Goal: Task Accomplishment & Management: Manage account settings

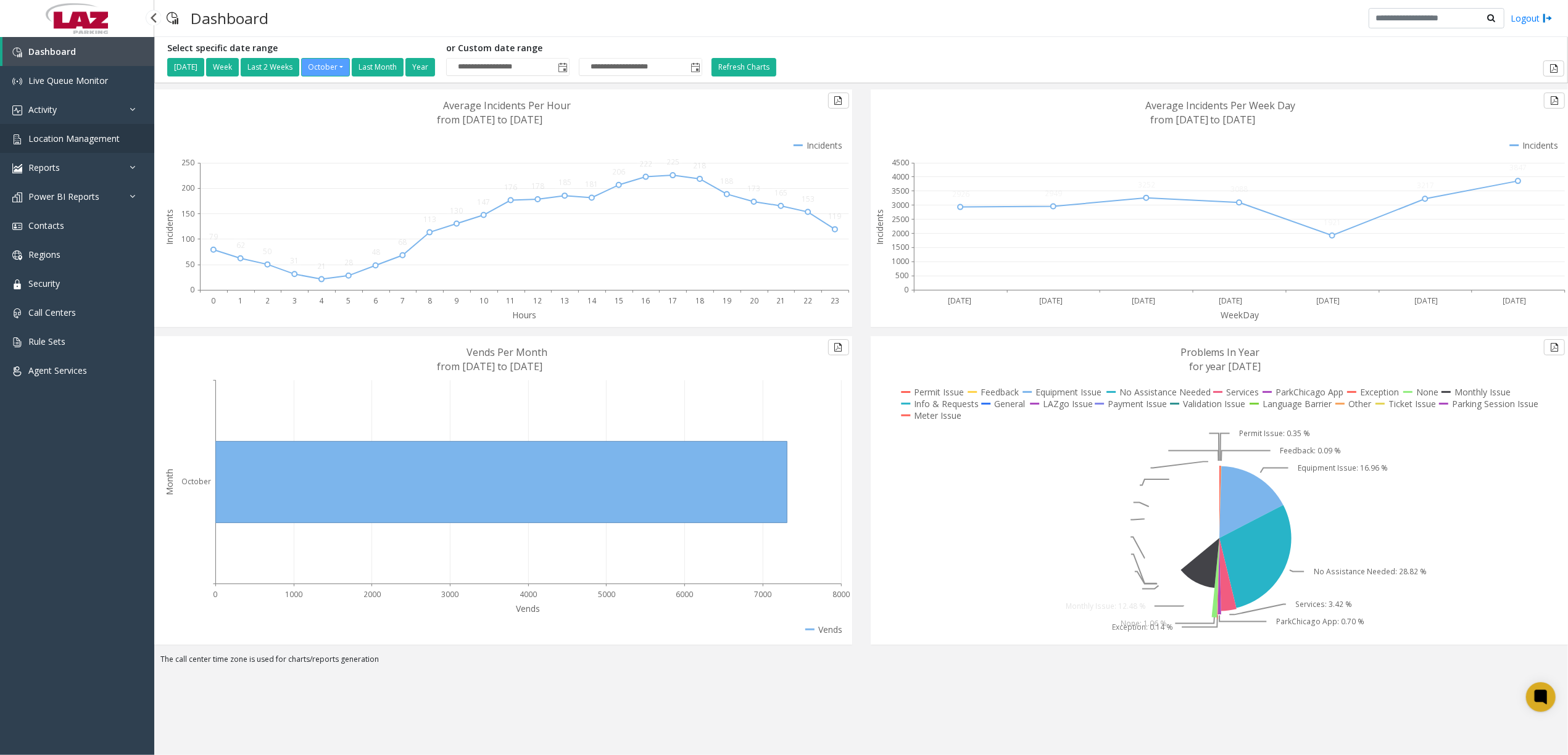
click at [97, 129] on link "Location Management" at bounding box center [77, 138] width 154 height 29
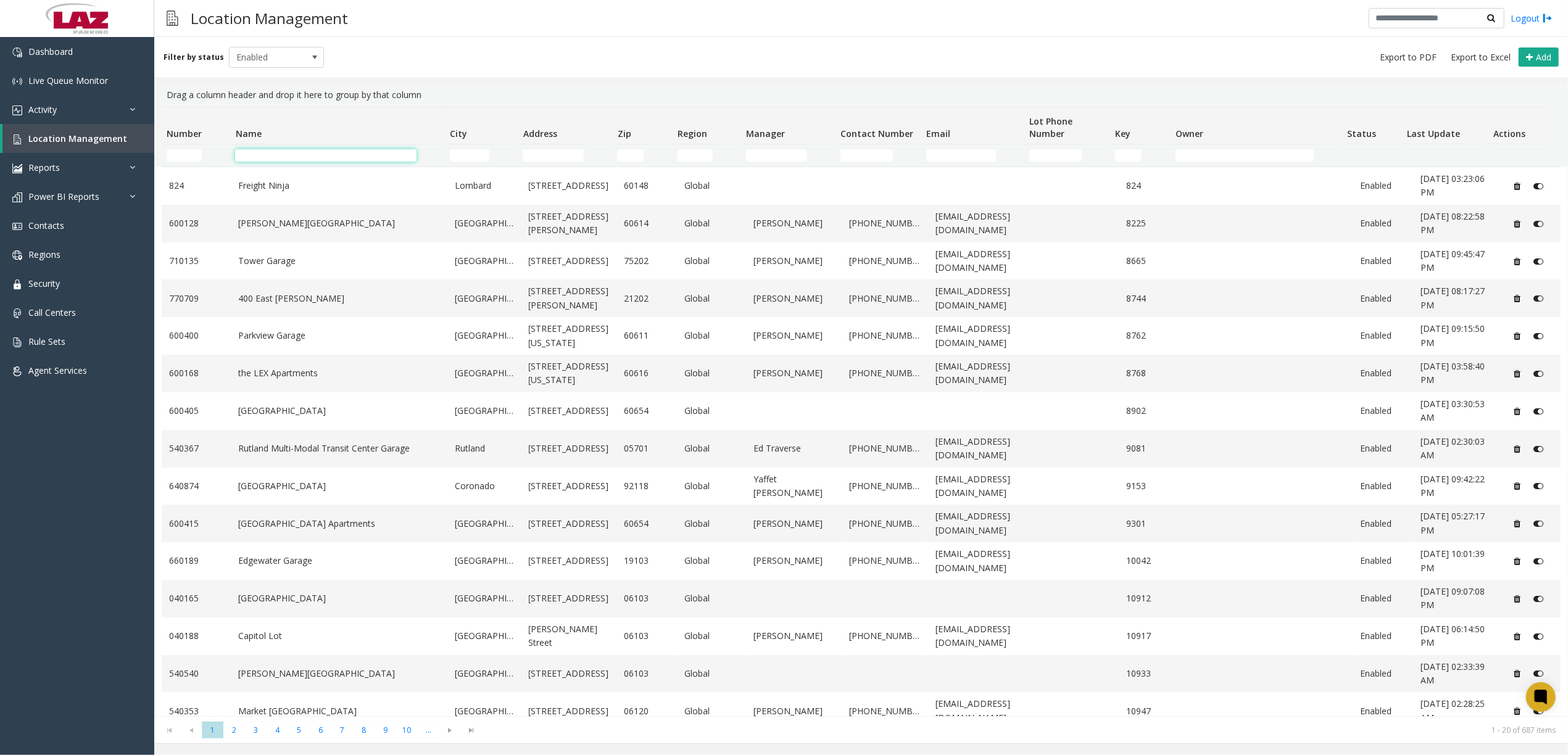
click at [304, 156] on input "Name Filter" at bounding box center [325, 155] width 181 height 12
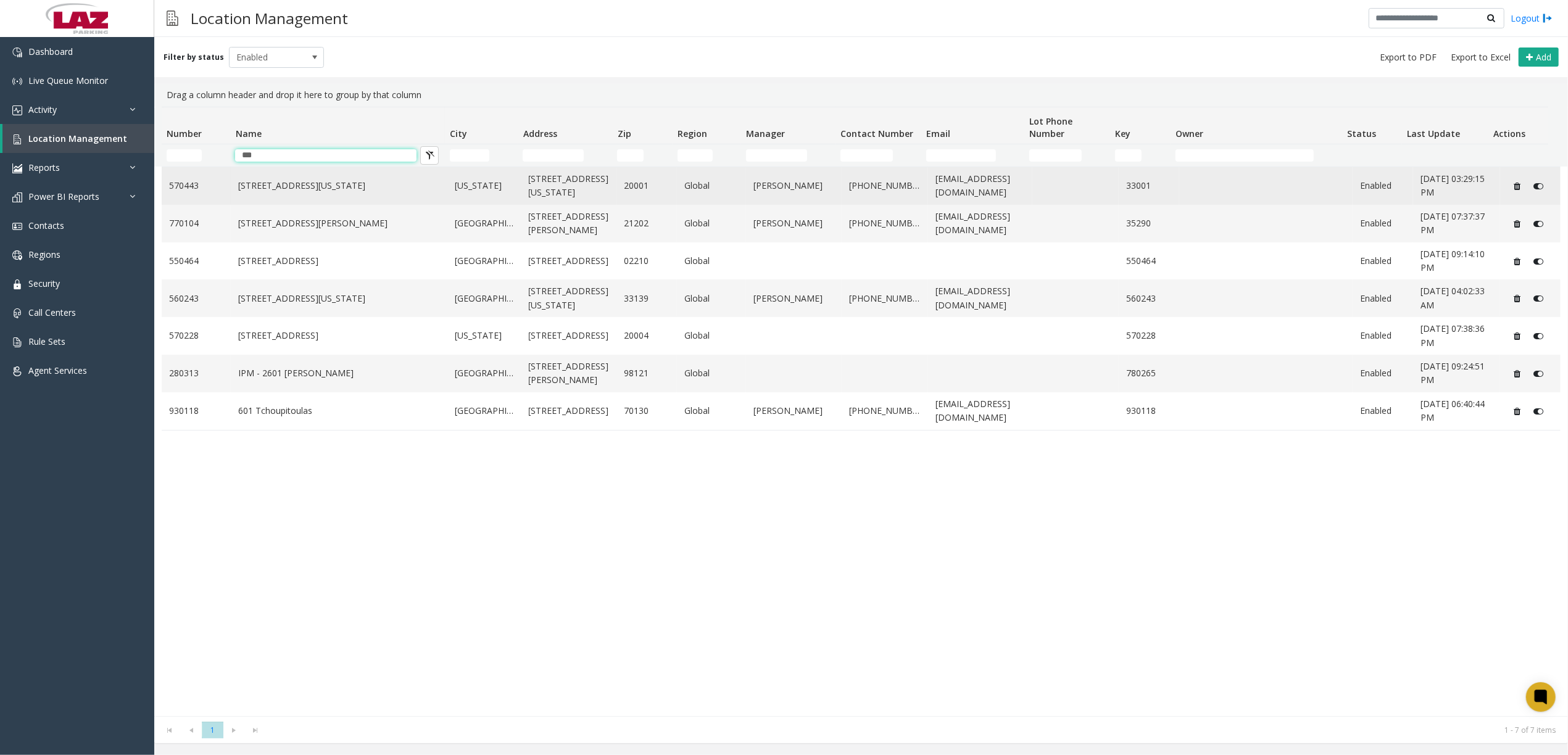
type input "***"
click at [246, 186] on link "[STREET_ADDRESS][US_STATE]" at bounding box center [339, 186] width 201 height 13
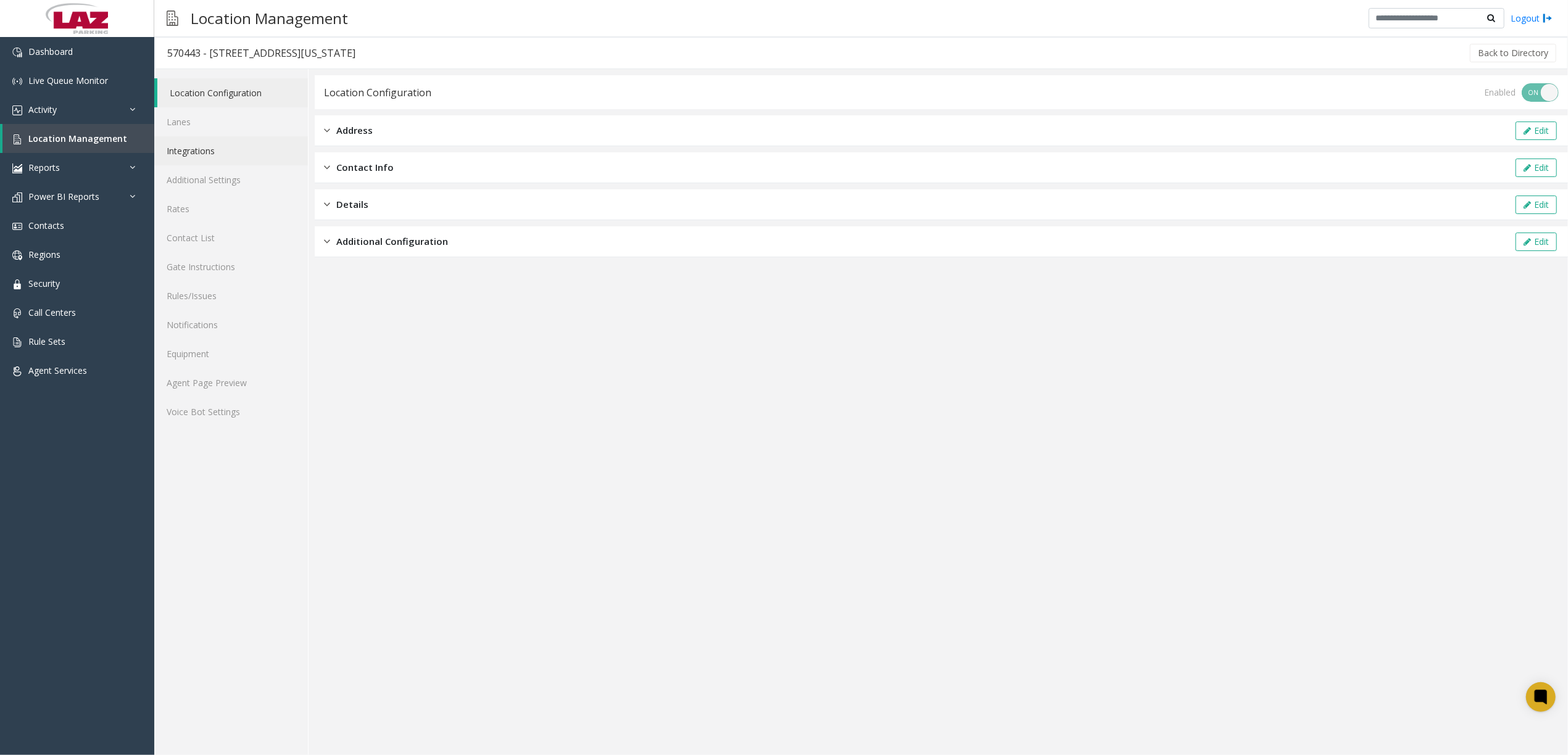
click at [270, 164] on link "Integrations" at bounding box center [231, 151] width 154 height 29
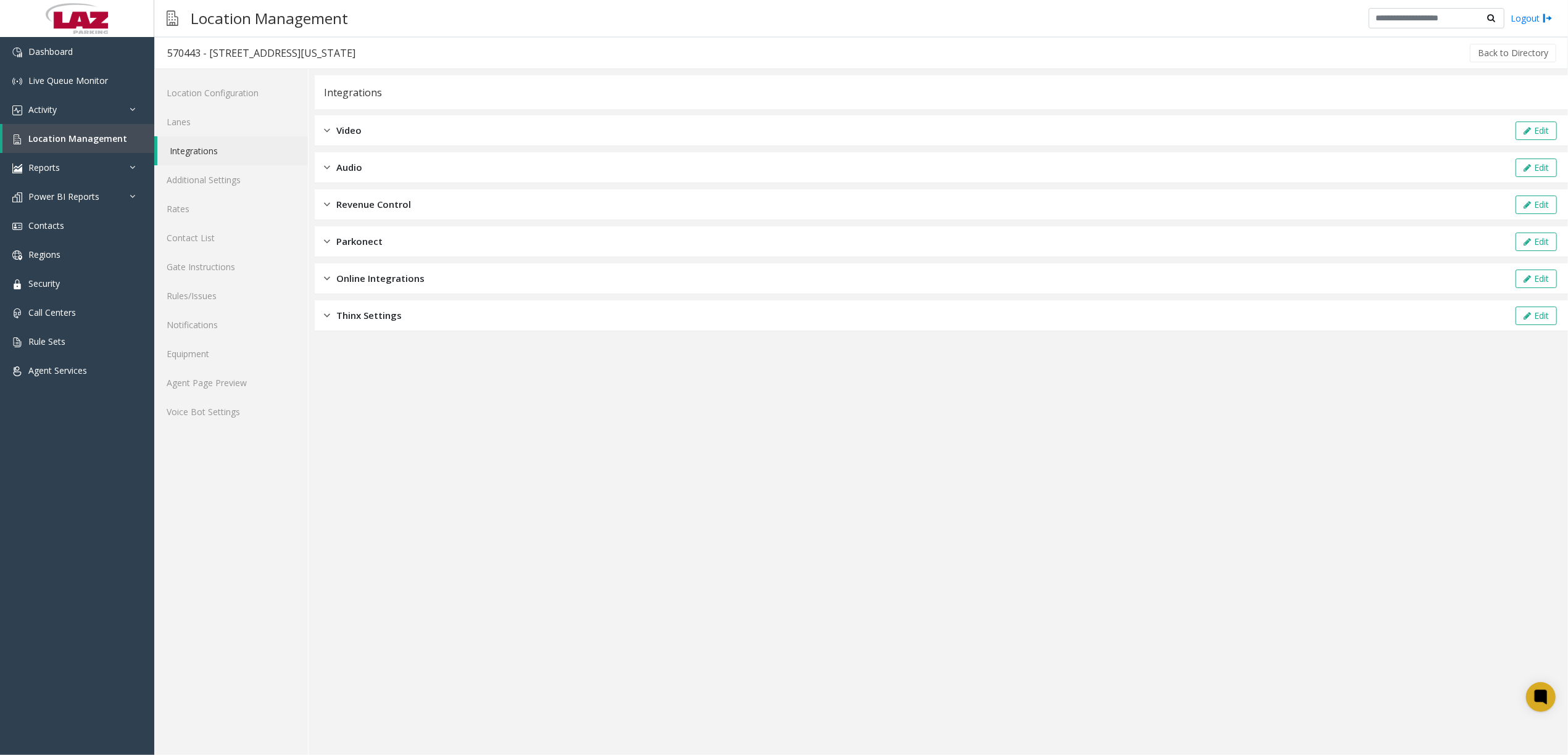
click at [365, 202] on span "Revenue Control" at bounding box center [374, 204] width 75 height 14
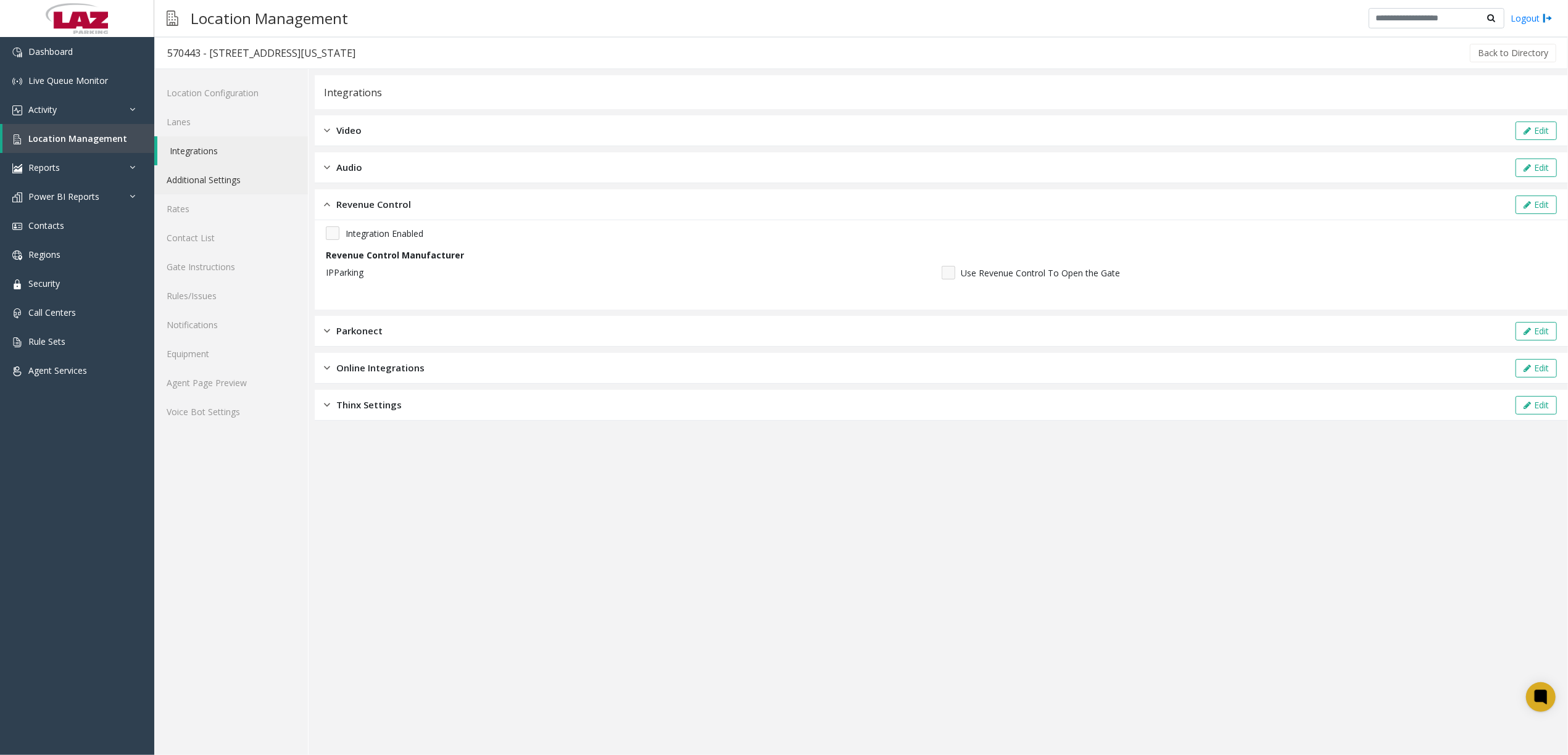
click at [247, 186] on link "Additional Settings" at bounding box center [231, 180] width 154 height 29
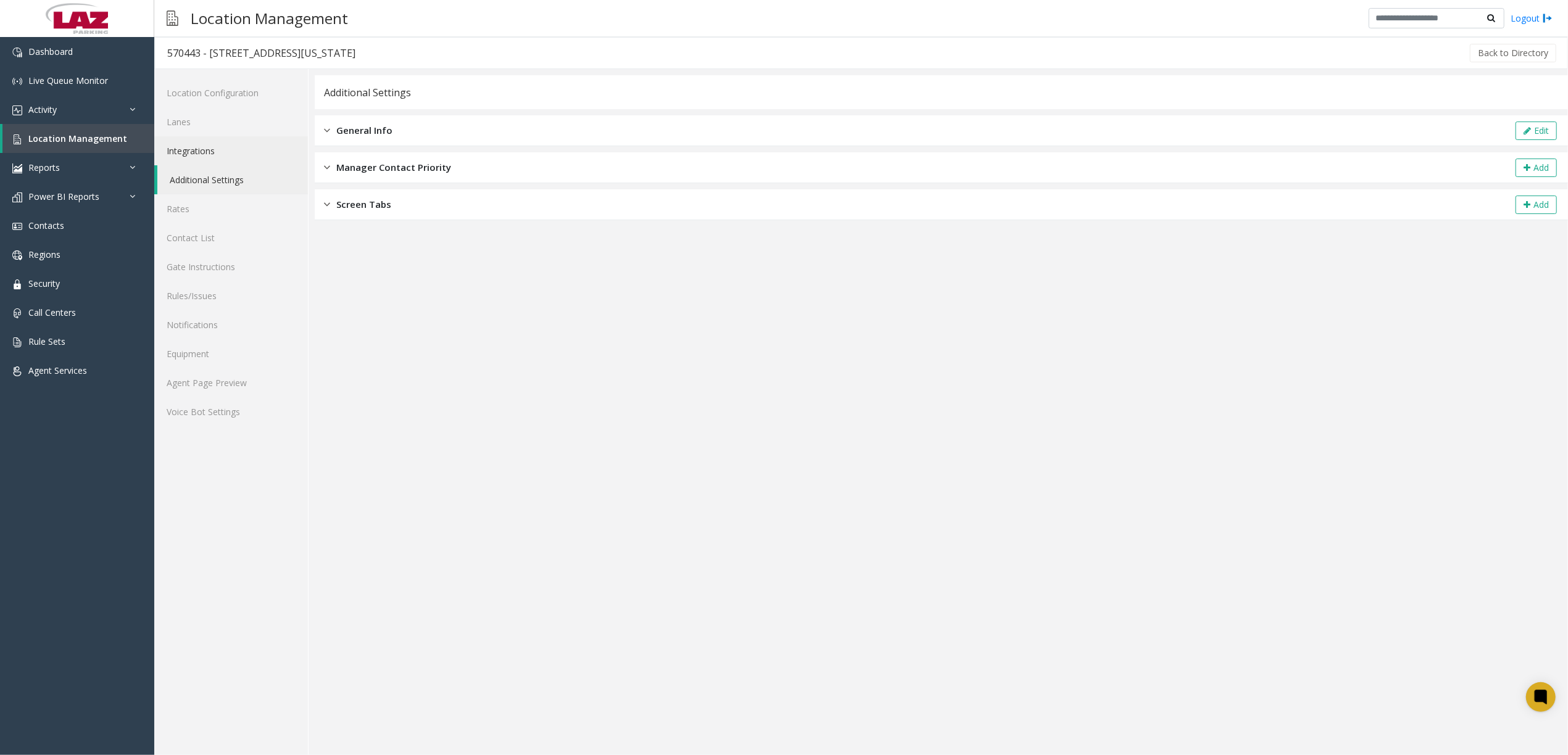
click at [275, 151] on link "Integrations" at bounding box center [231, 151] width 154 height 29
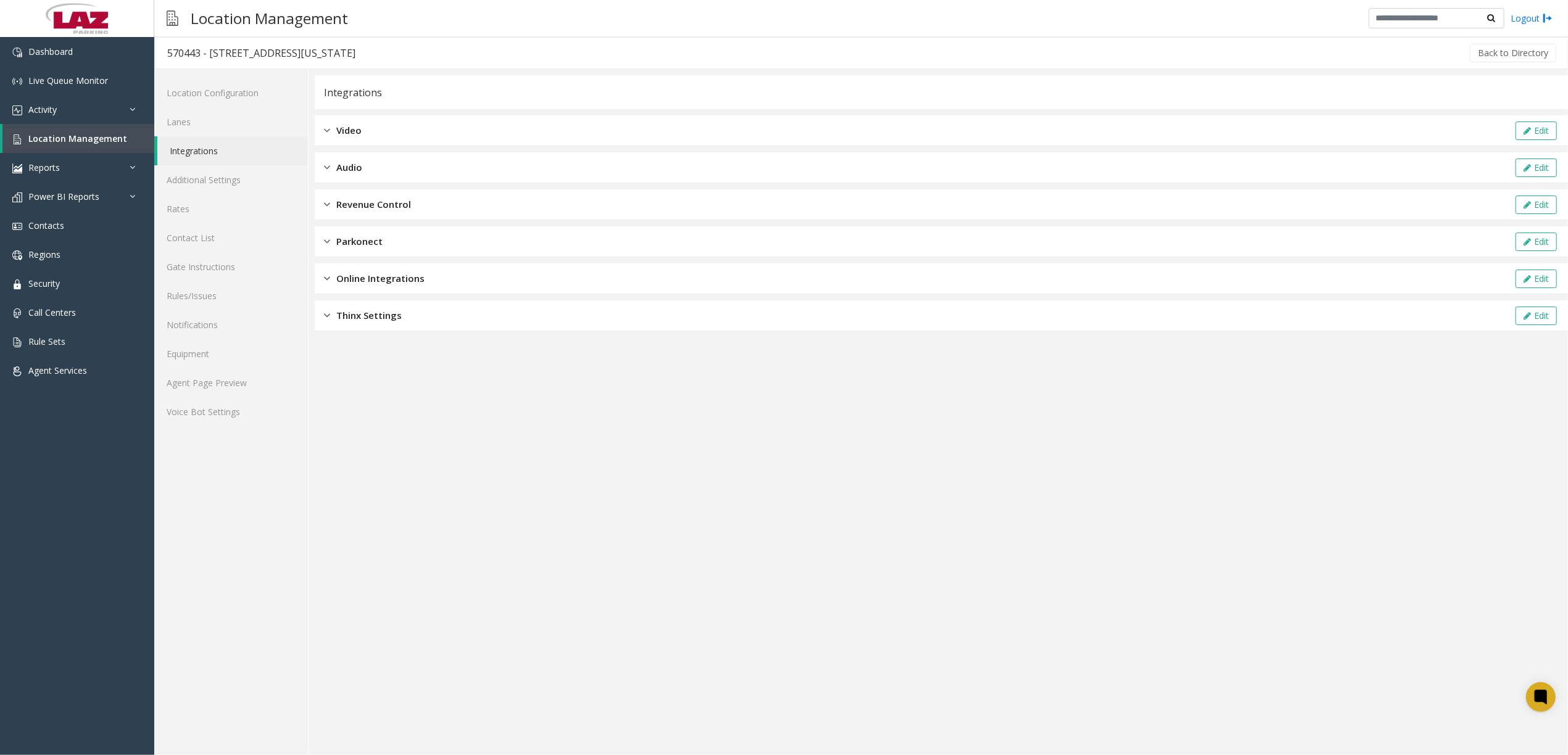
click at [379, 124] on div "Video Edit" at bounding box center [941, 131] width 1253 height 31
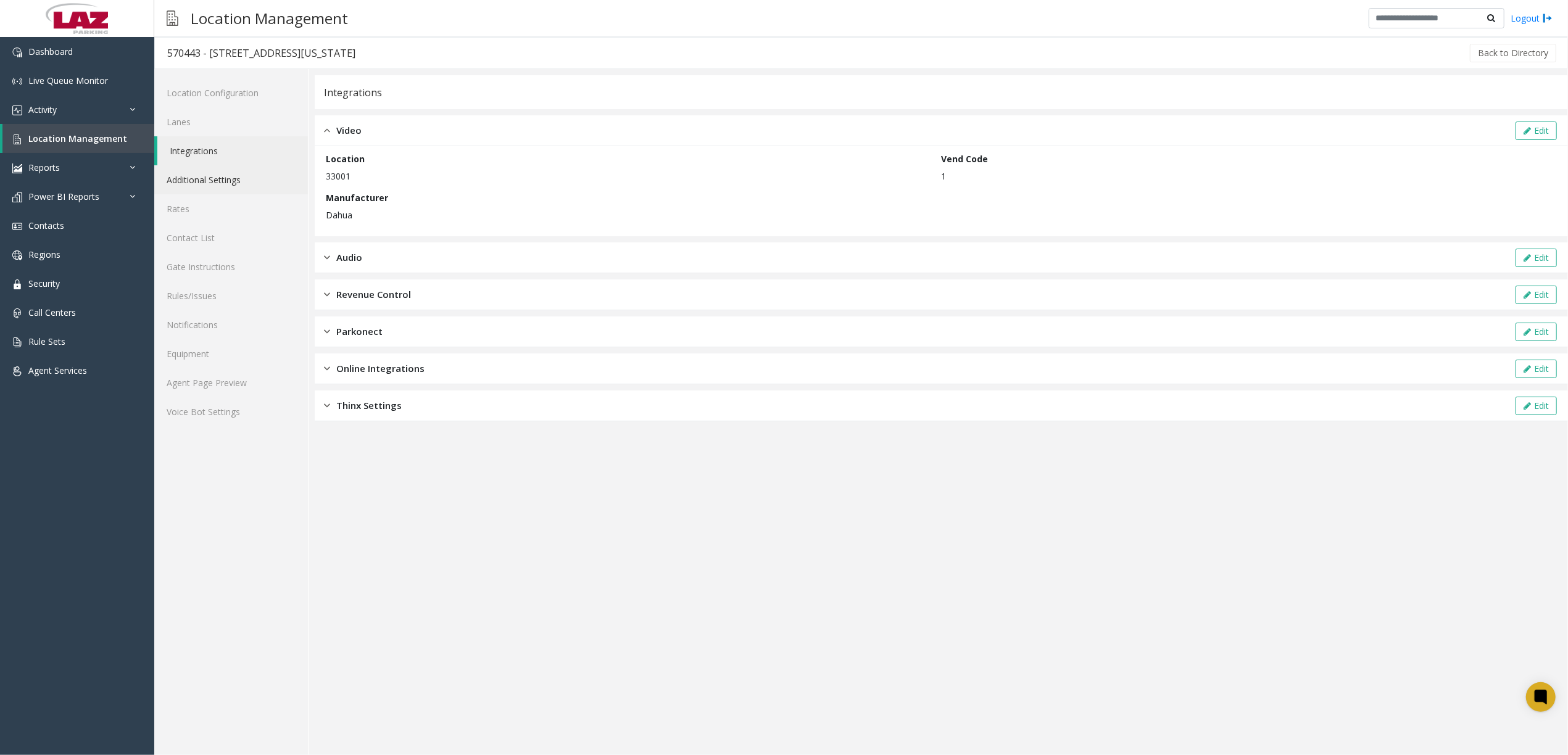
click at [245, 173] on link "Additional Settings" at bounding box center [231, 180] width 154 height 29
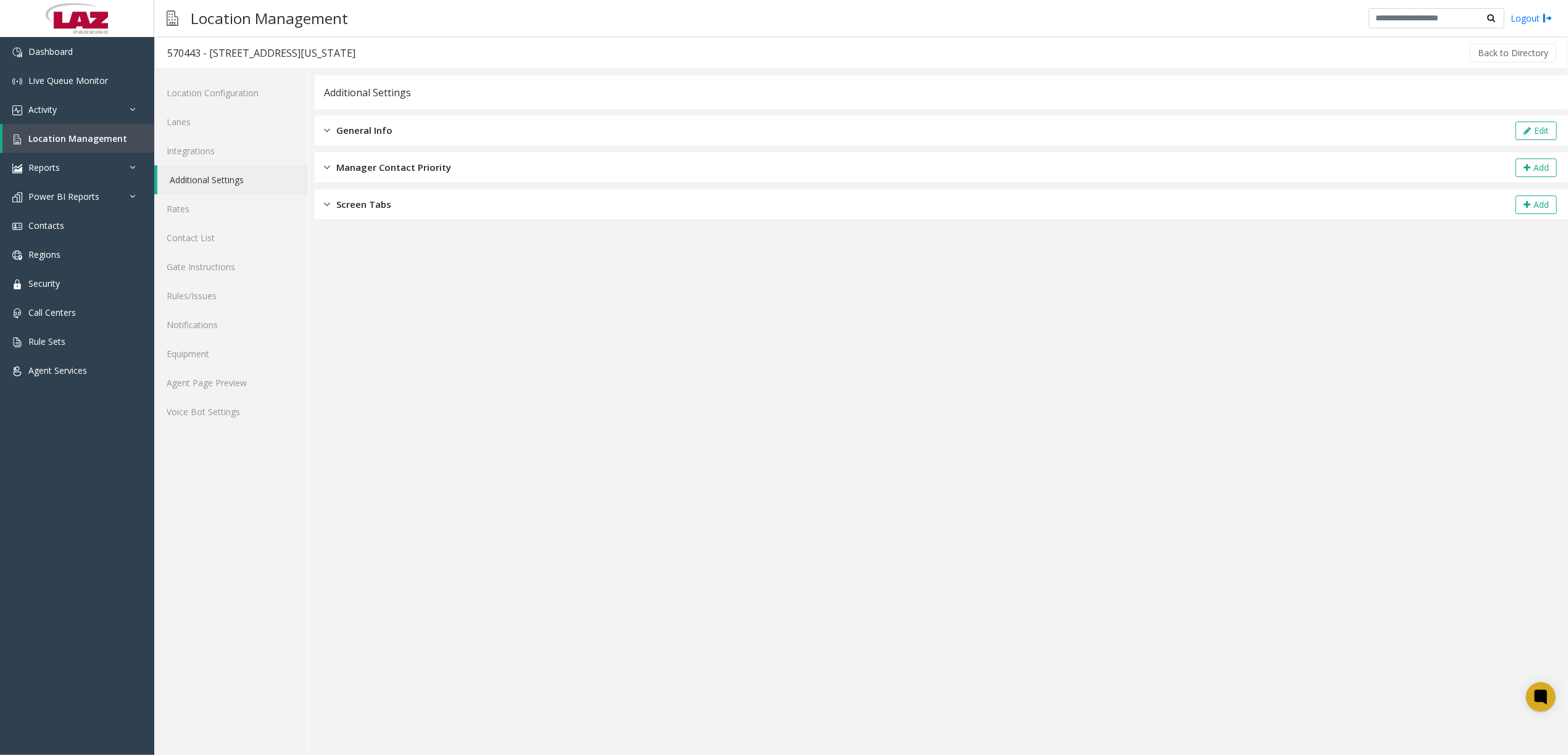
click at [354, 132] on span "General Info" at bounding box center [364, 130] width 56 height 14
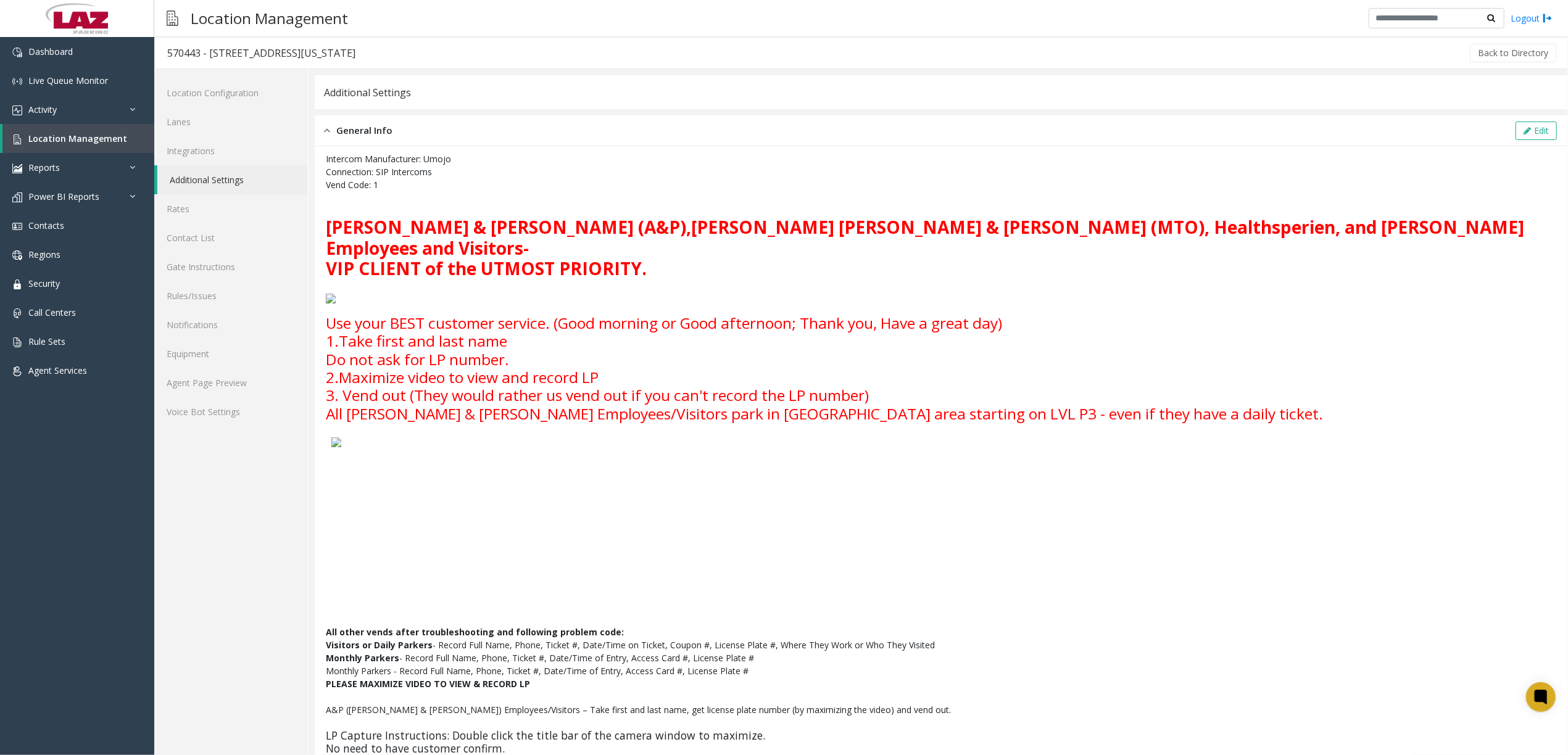
click at [270, 176] on link "Additional Settings" at bounding box center [232, 180] width 151 height 29
click at [247, 161] on link "Integrations" at bounding box center [231, 151] width 154 height 29
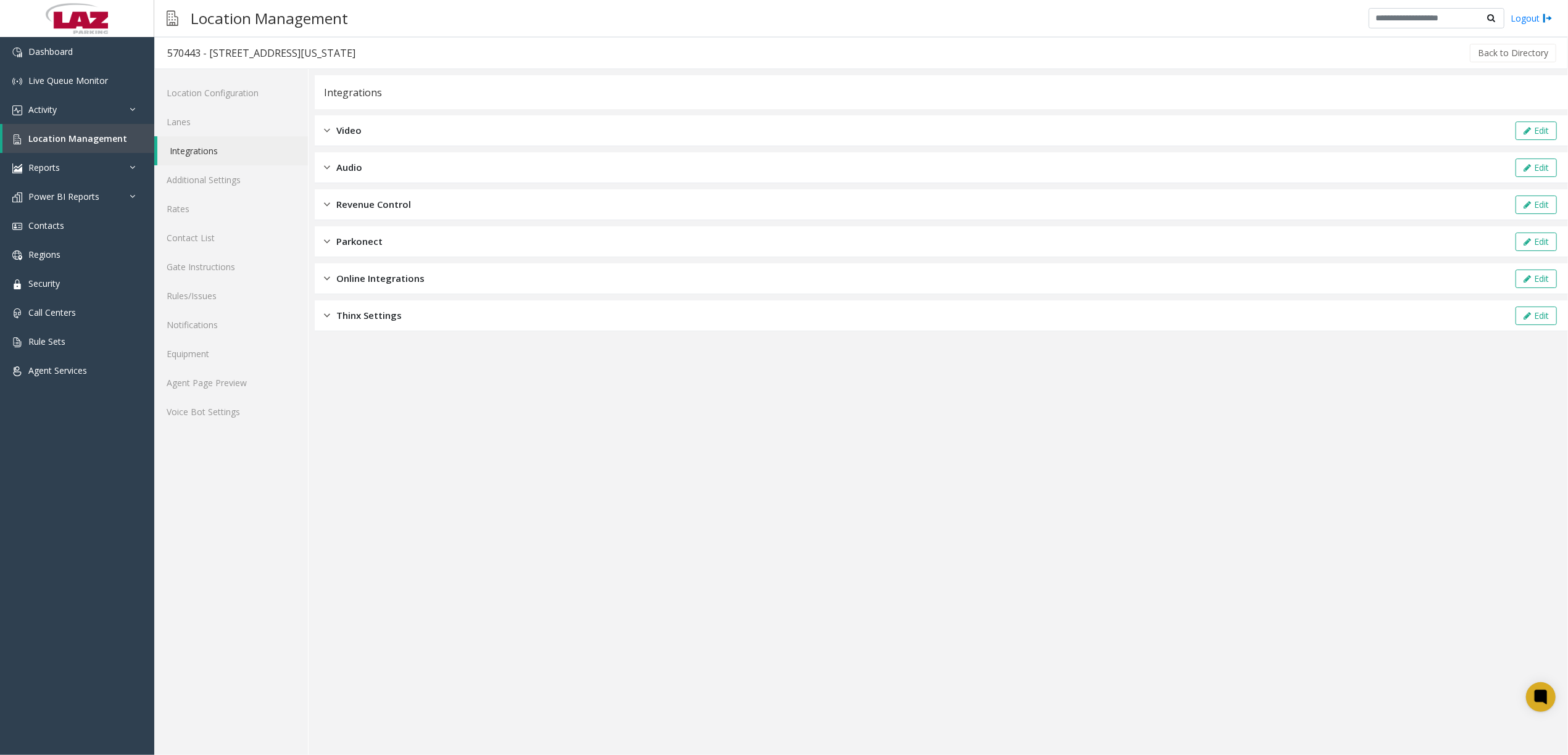
click at [457, 271] on div "Online Integrations Edit" at bounding box center [941, 279] width 1253 height 31
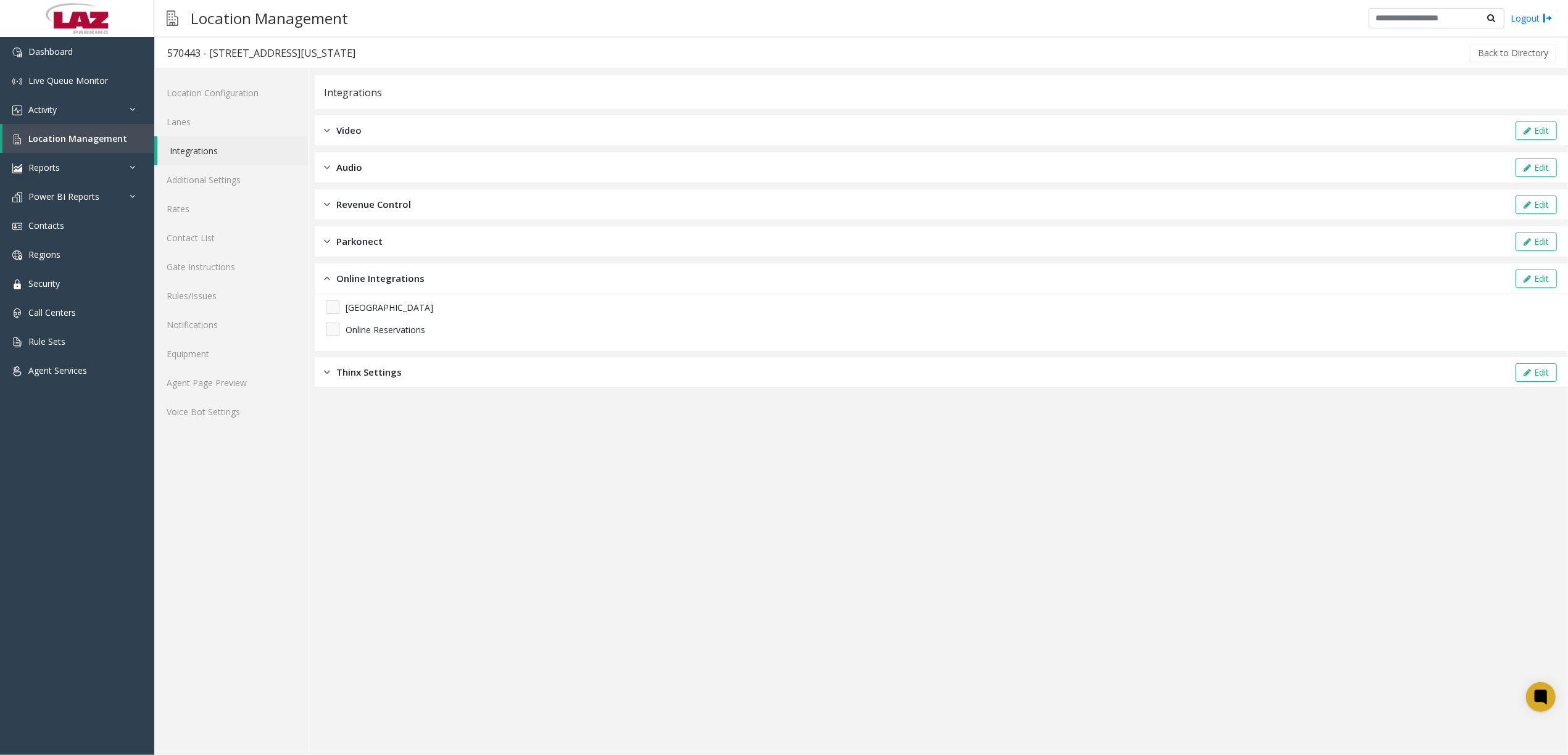
click at [413, 242] on div "Parkonect Edit" at bounding box center [941, 241] width 1253 height 31
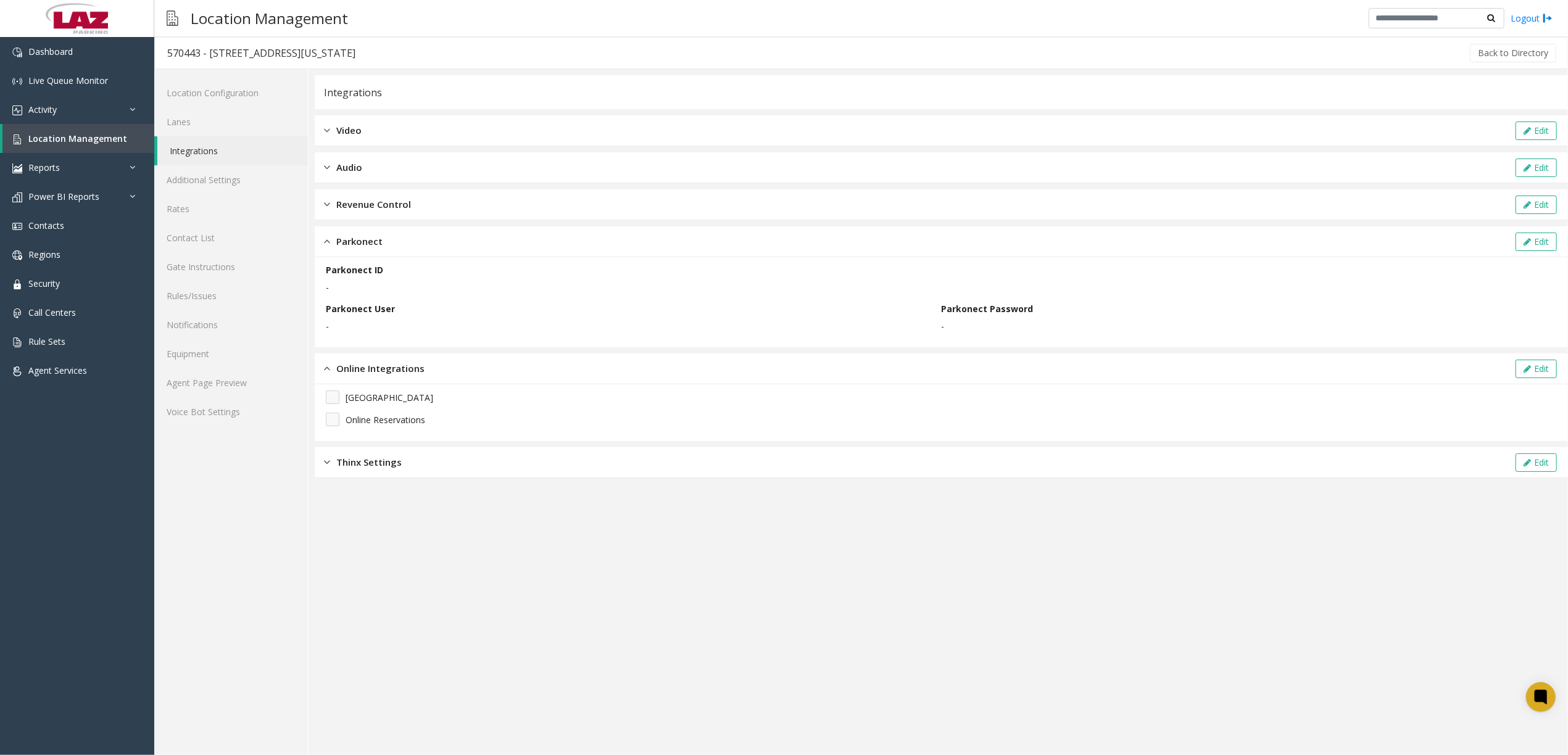
click at [414, 218] on div "Revenue Control Edit" at bounding box center [941, 205] width 1253 height 31
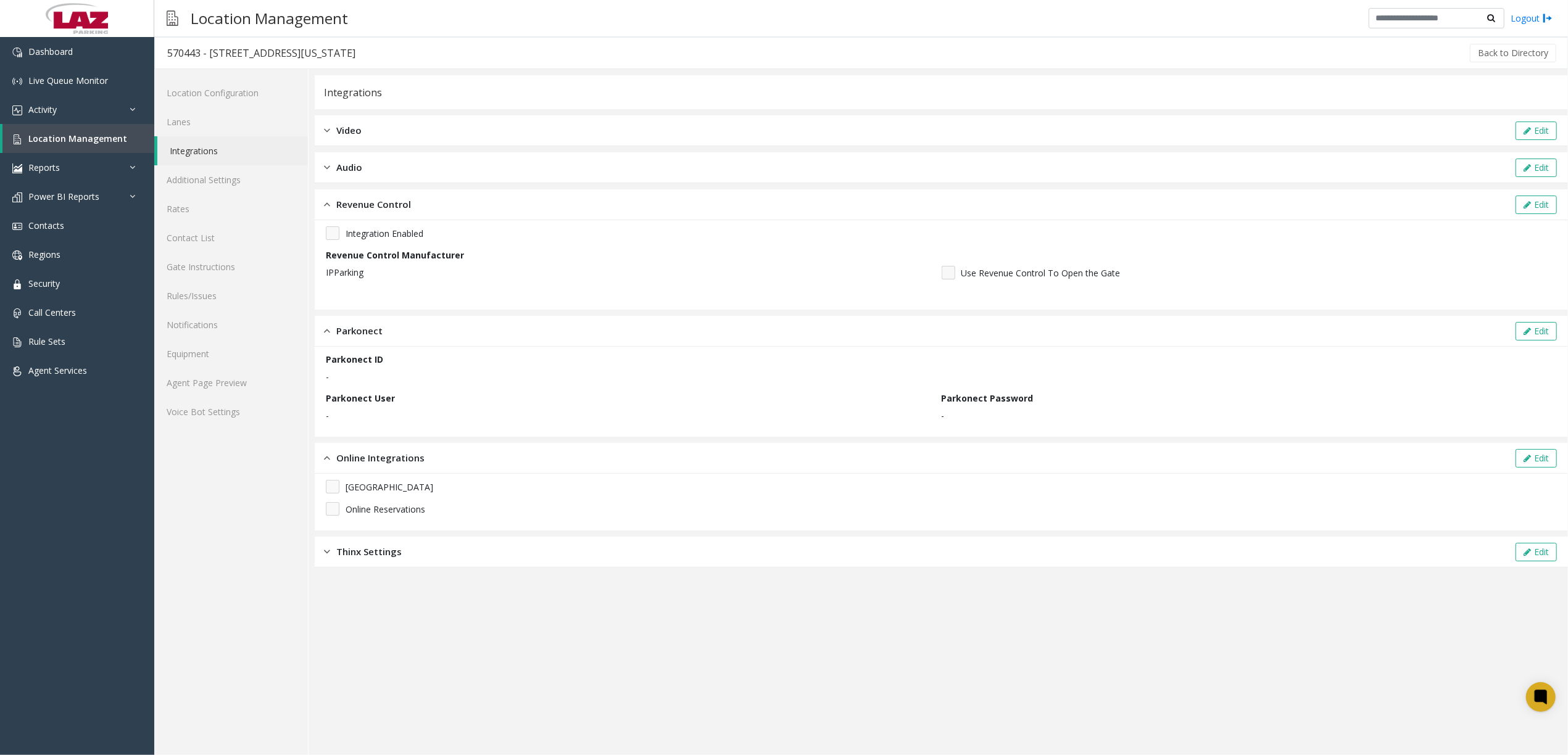
click at [419, 171] on div "Audio Edit" at bounding box center [941, 167] width 1253 height 31
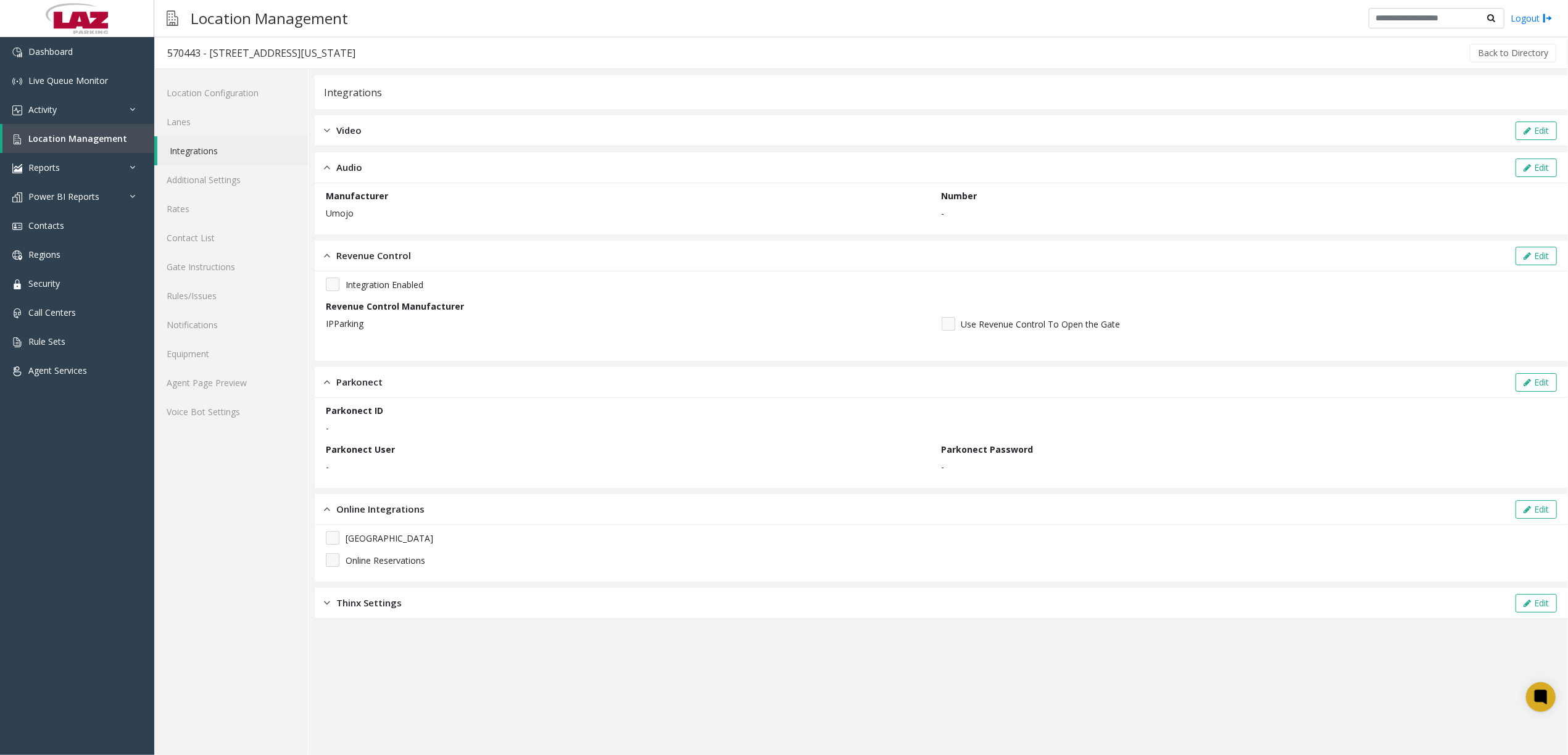
click at [380, 142] on div "Video Edit" at bounding box center [941, 131] width 1253 height 31
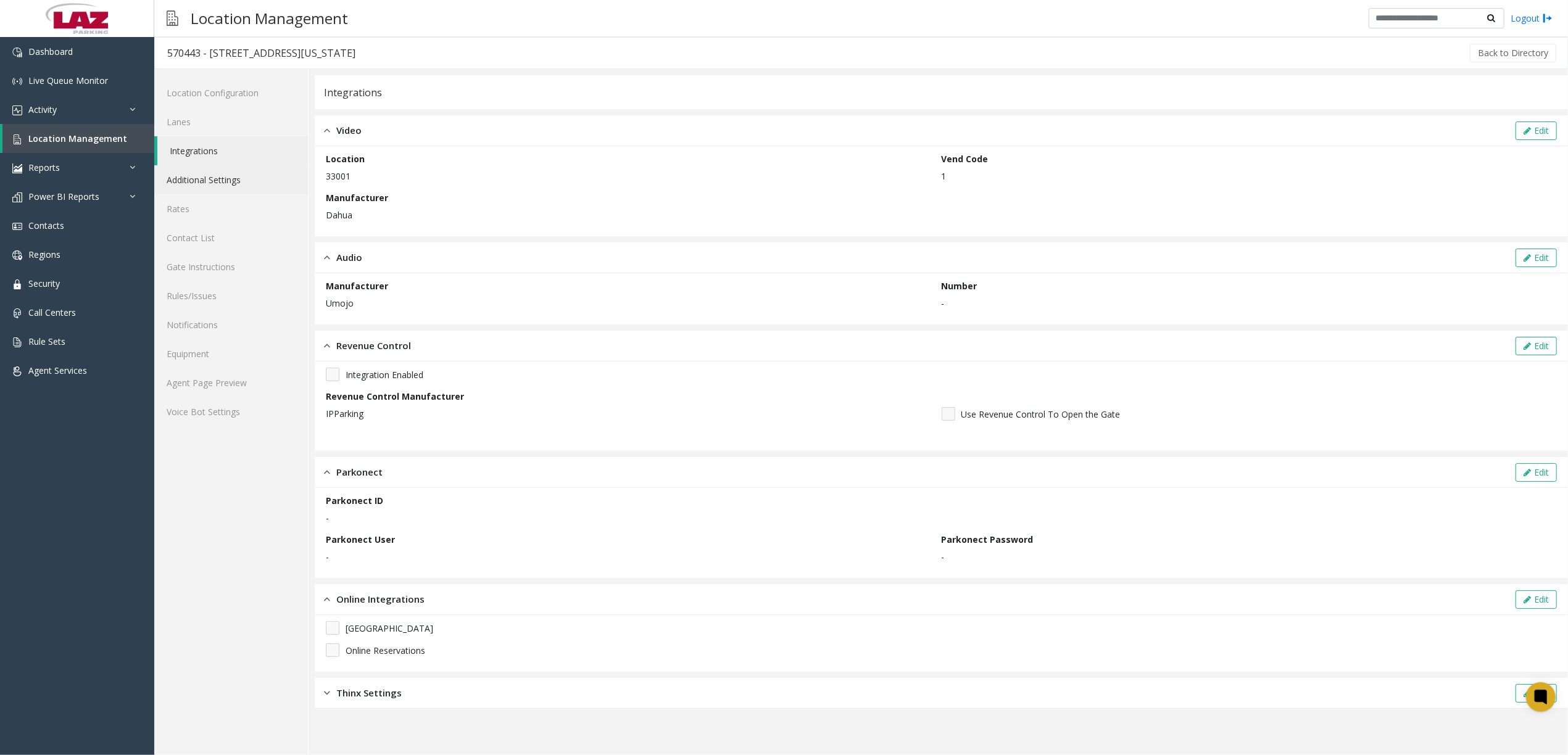
click at [245, 176] on link "Additional Settings" at bounding box center [231, 180] width 154 height 29
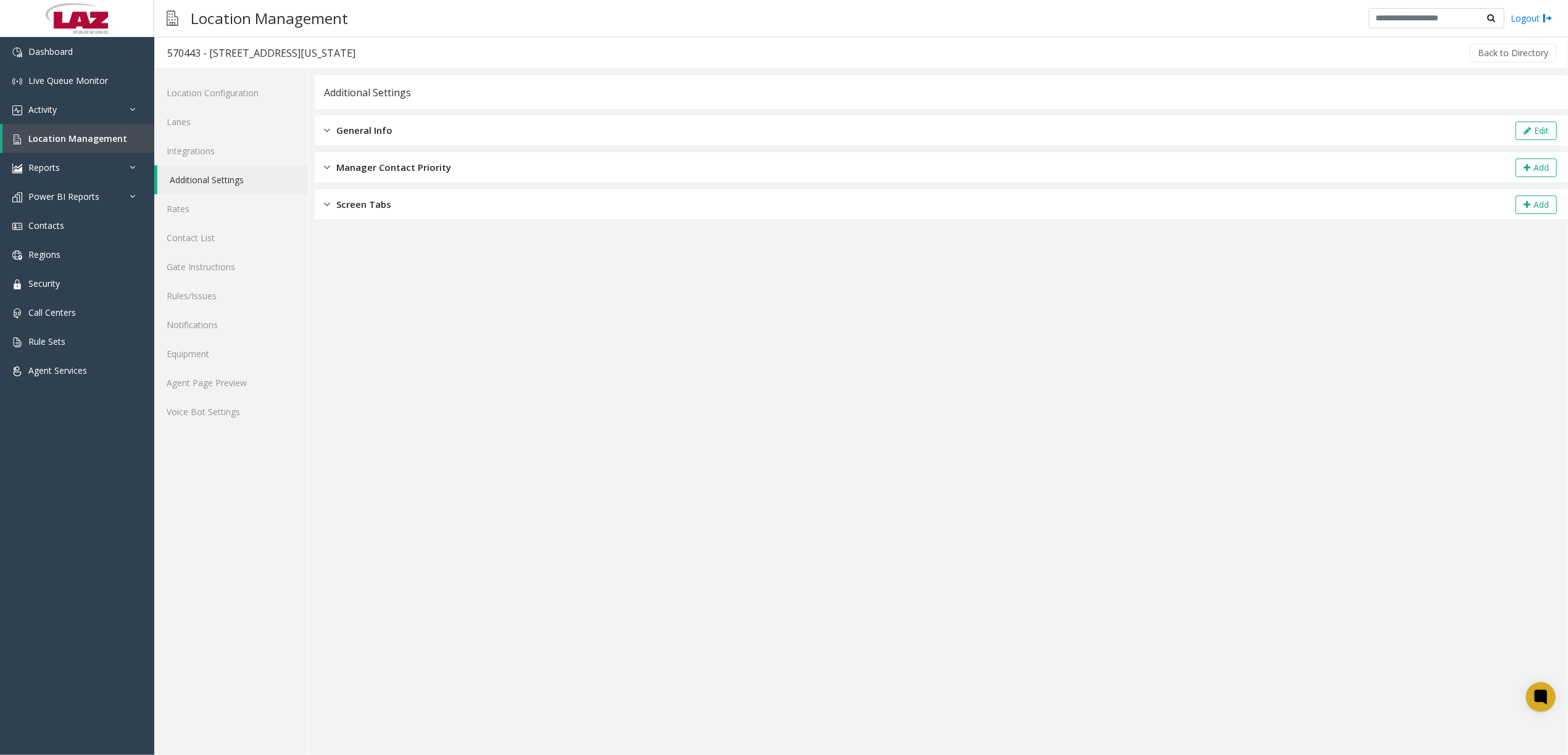
click at [440, 201] on div "Screen Tabs Add" at bounding box center [941, 205] width 1253 height 31
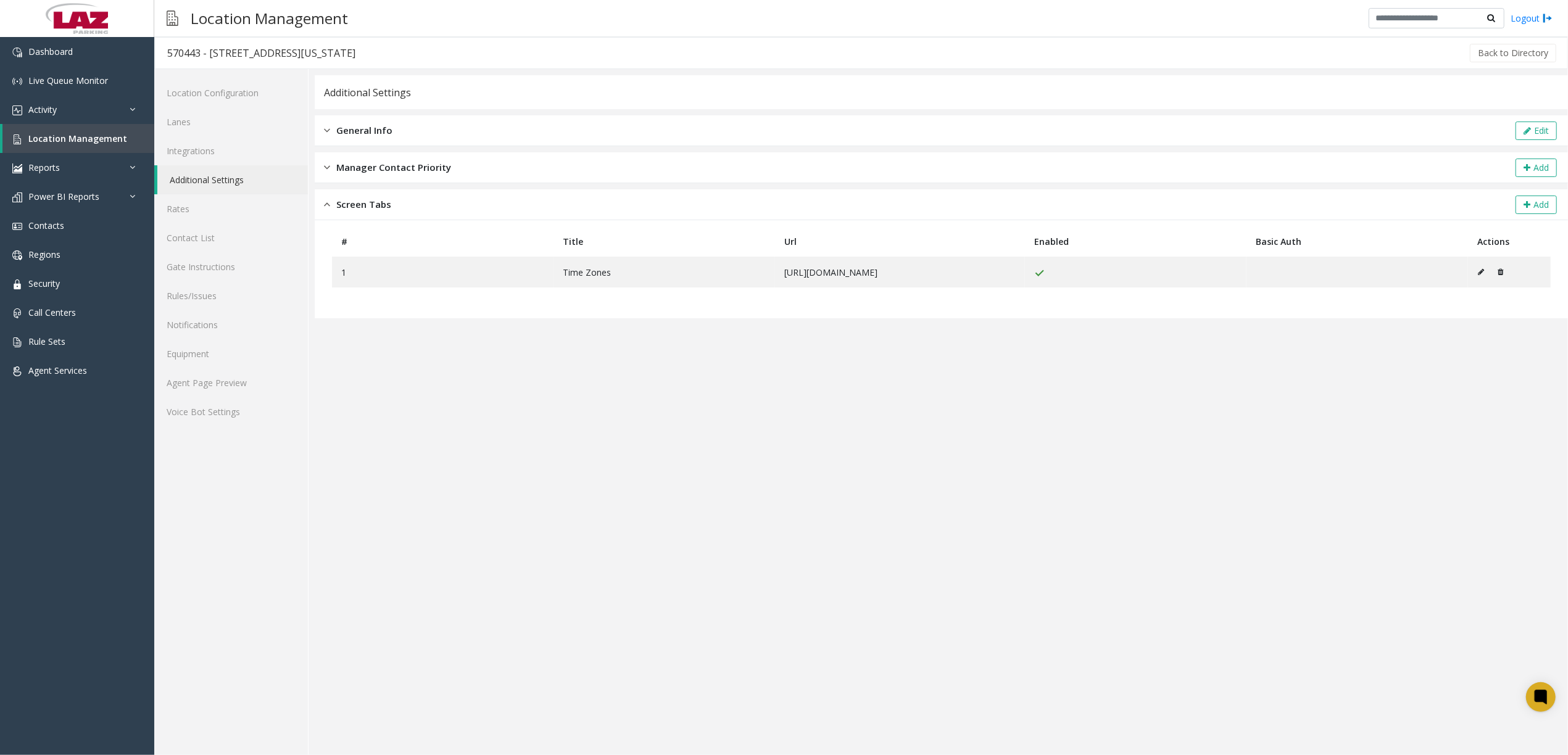
click at [445, 173] on span "Manager Contact Priority" at bounding box center [394, 167] width 115 height 14
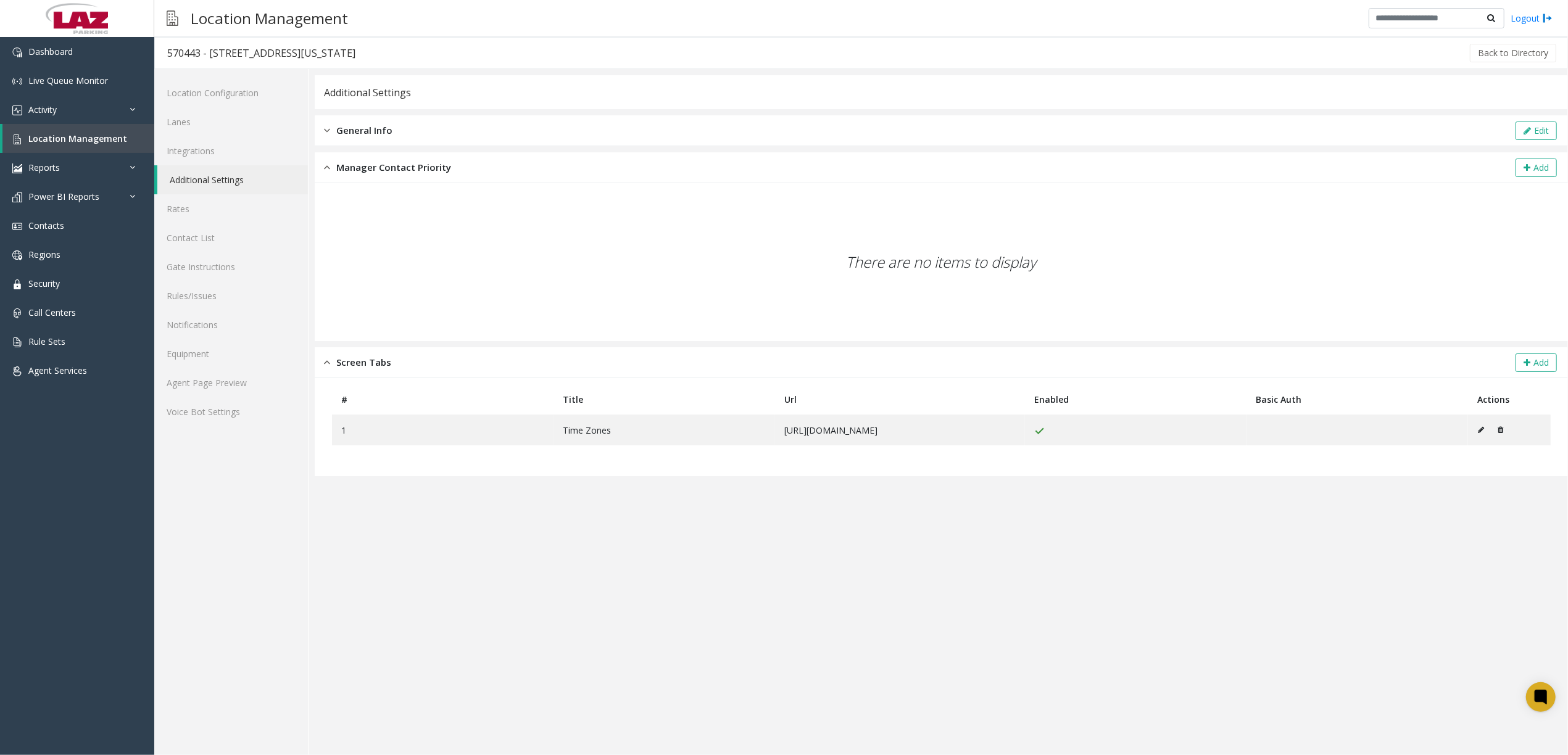
click at [442, 122] on div "General Info Edit" at bounding box center [941, 131] width 1253 height 31
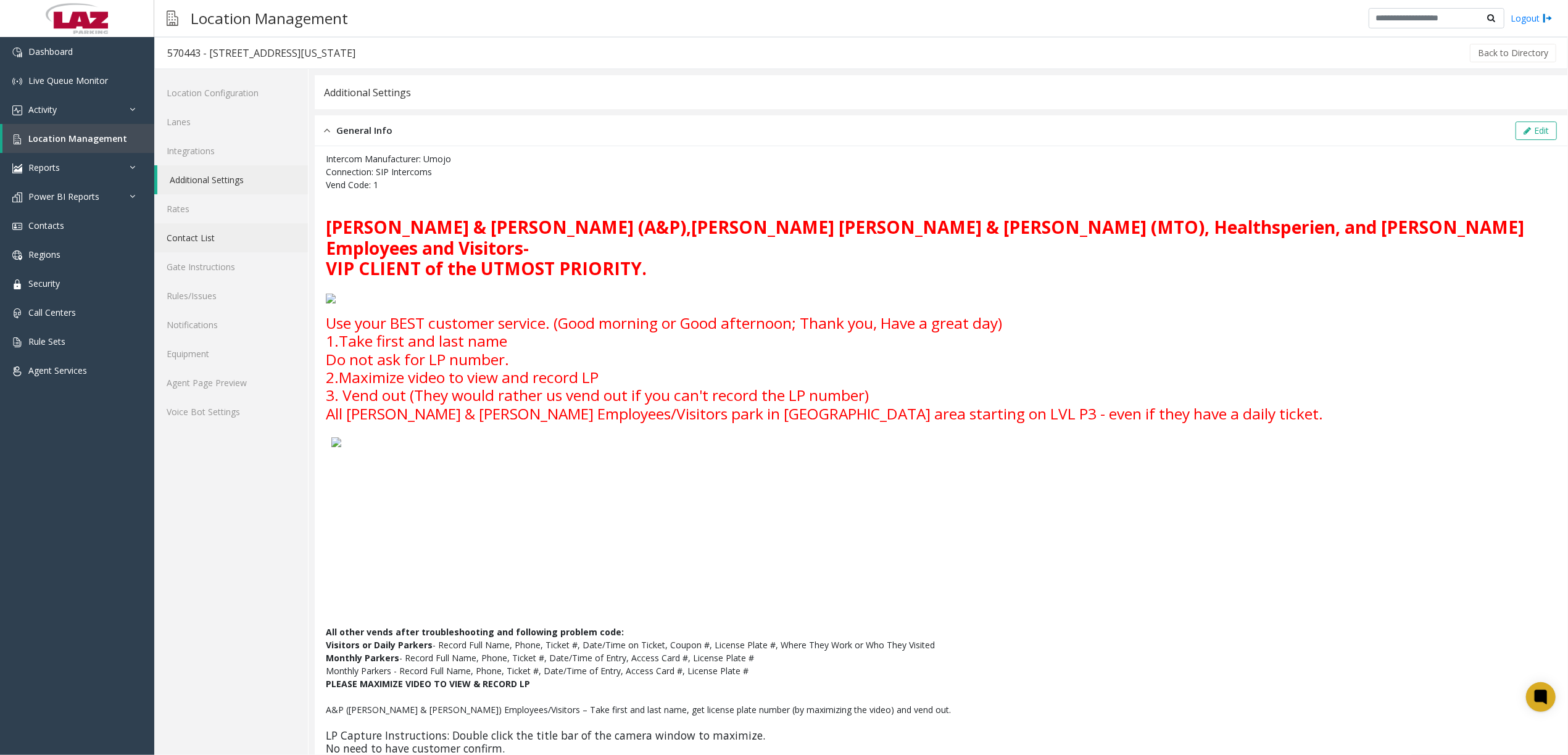
click at [228, 241] on link "Contact List" at bounding box center [231, 237] width 154 height 29
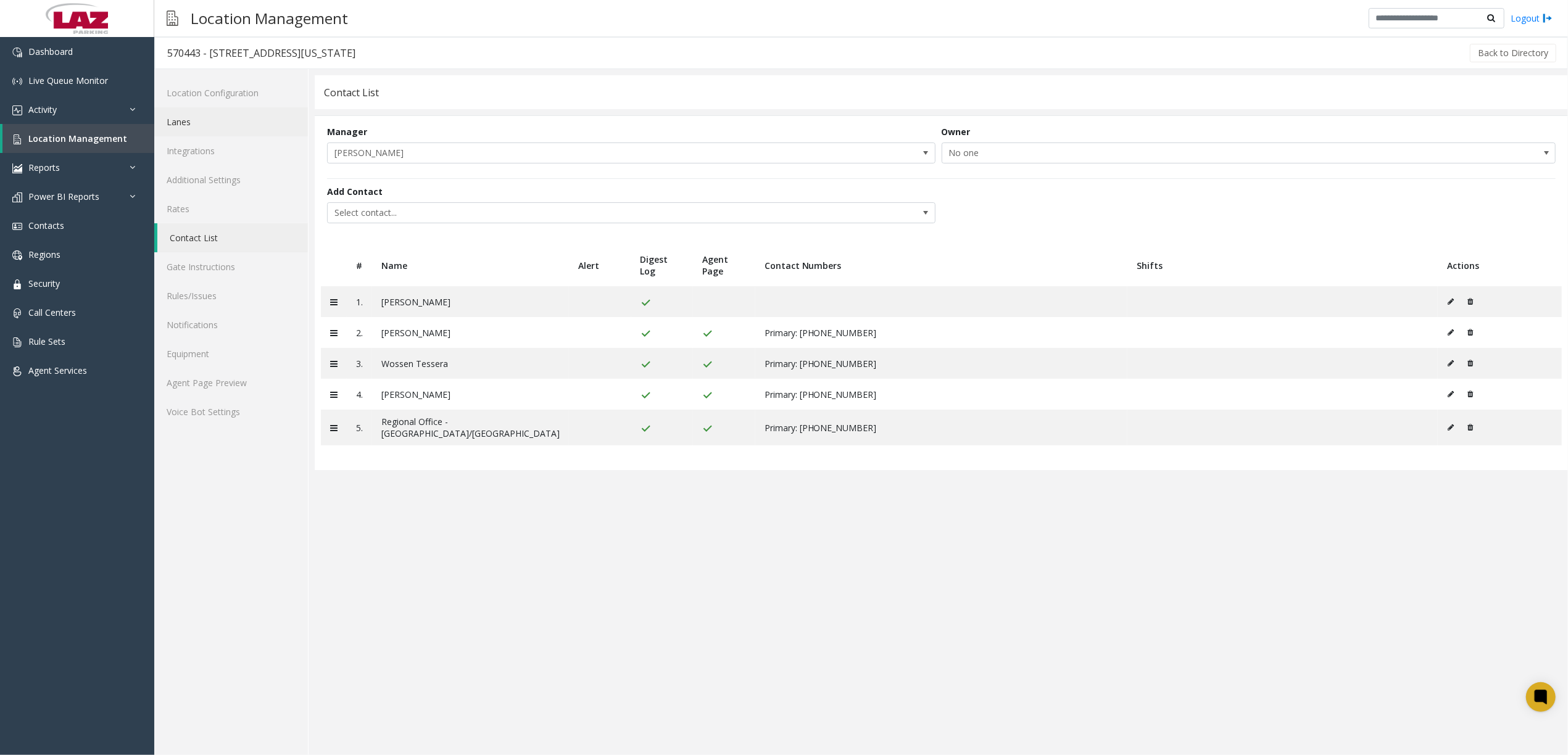
click at [220, 128] on link "Lanes" at bounding box center [231, 122] width 154 height 29
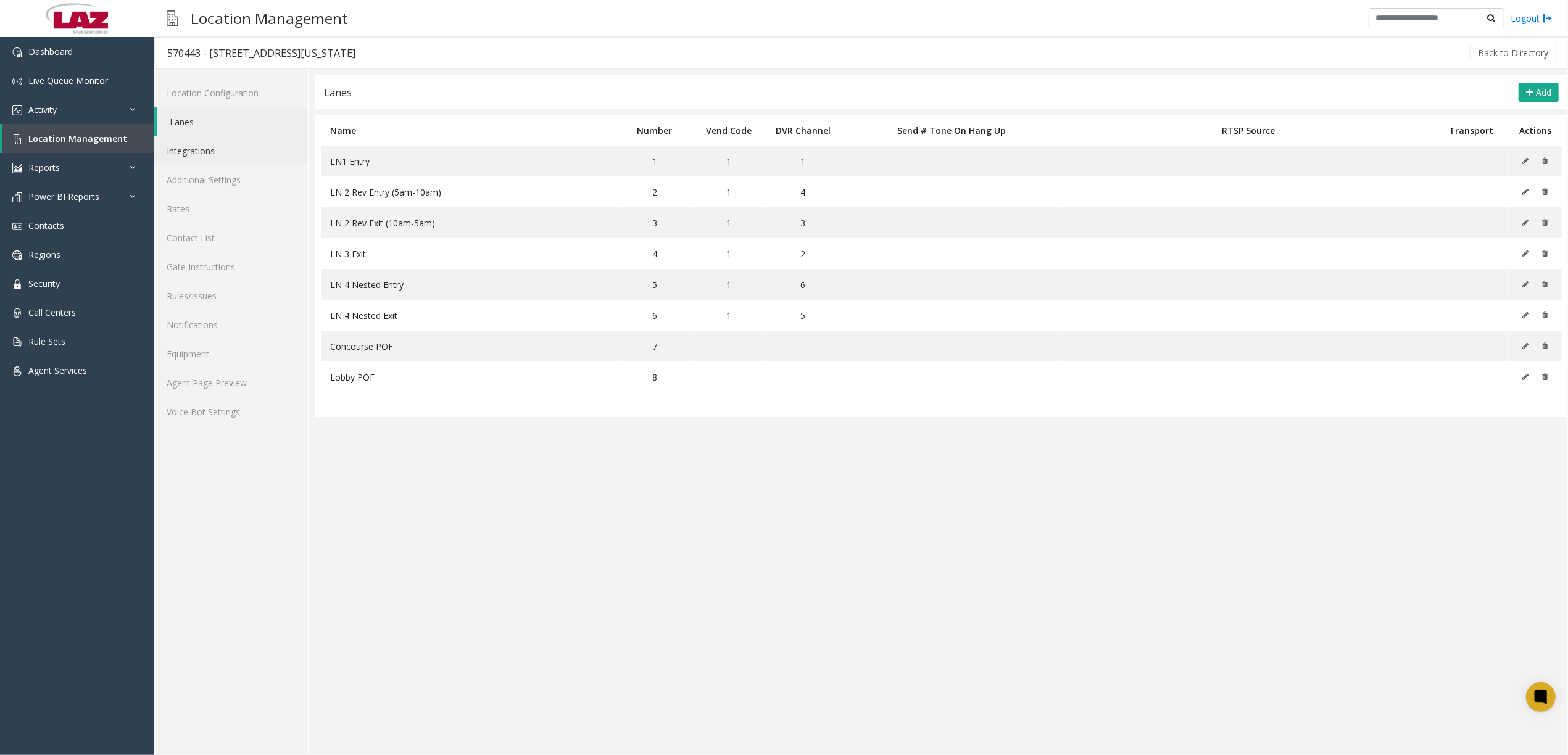
click at [215, 151] on link "Integrations" at bounding box center [231, 151] width 154 height 29
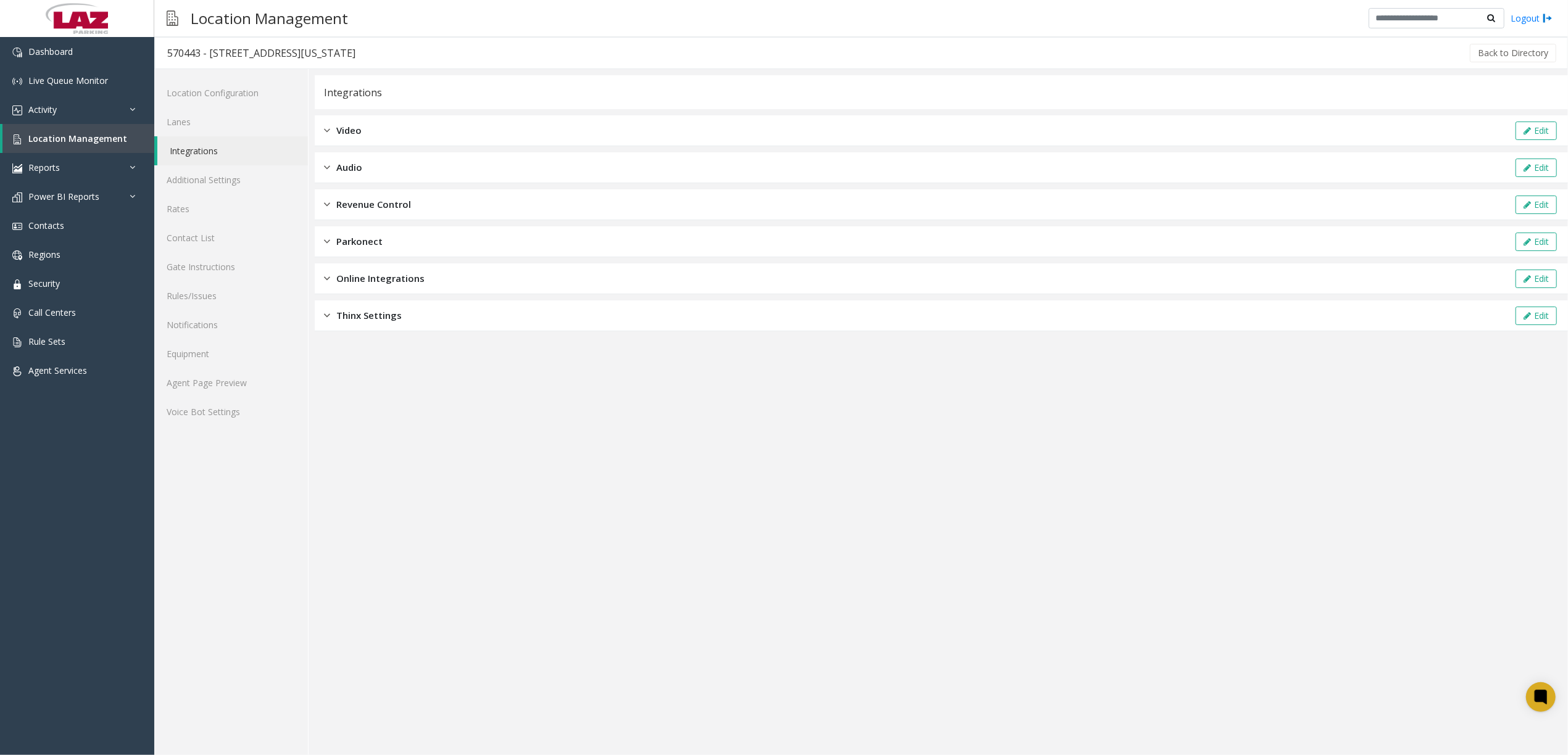
click at [429, 135] on div "Video Edit" at bounding box center [941, 131] width 1253 height 31
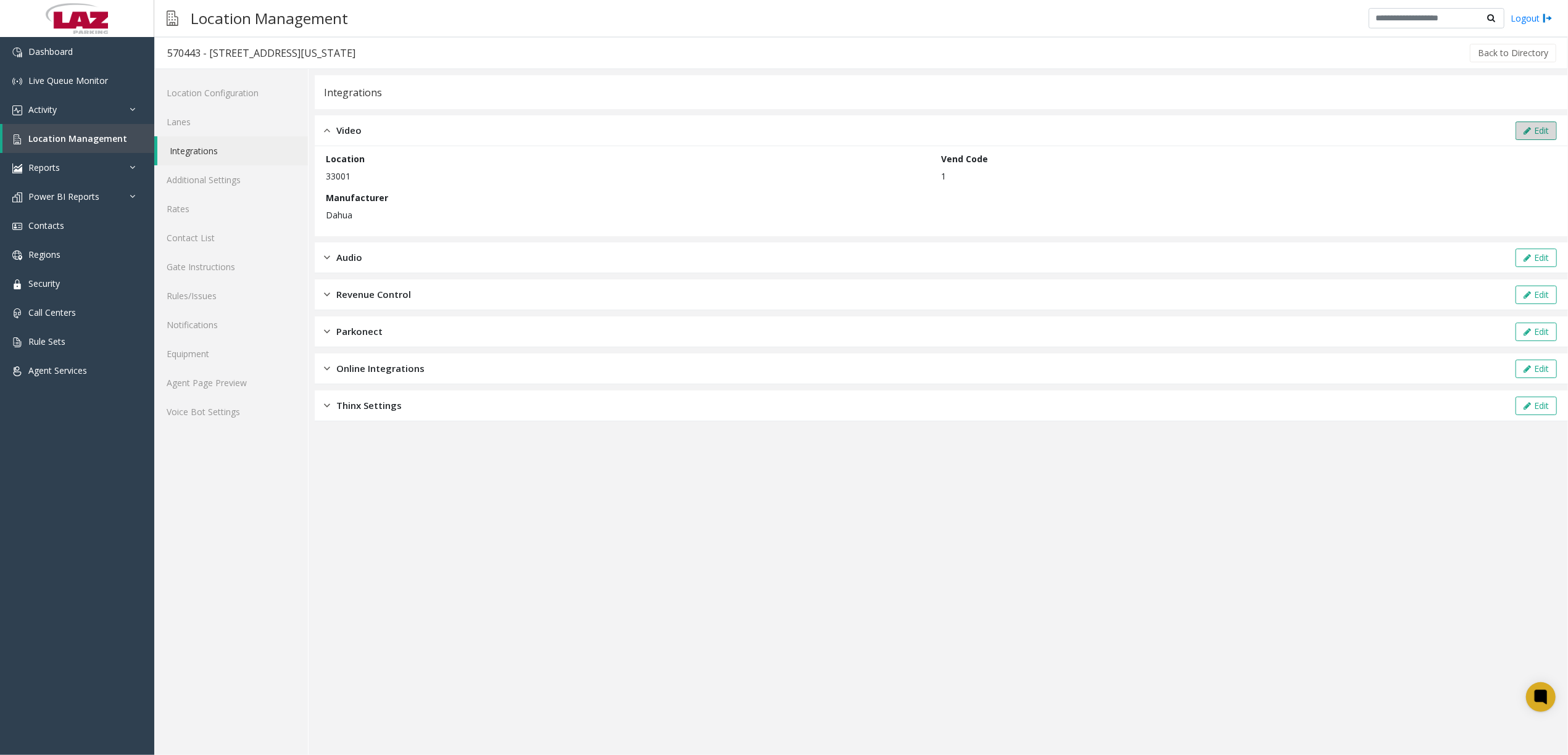
click at [1531, 122] on button "Edit" at bounding box center [1536, 131] width 42 height 18
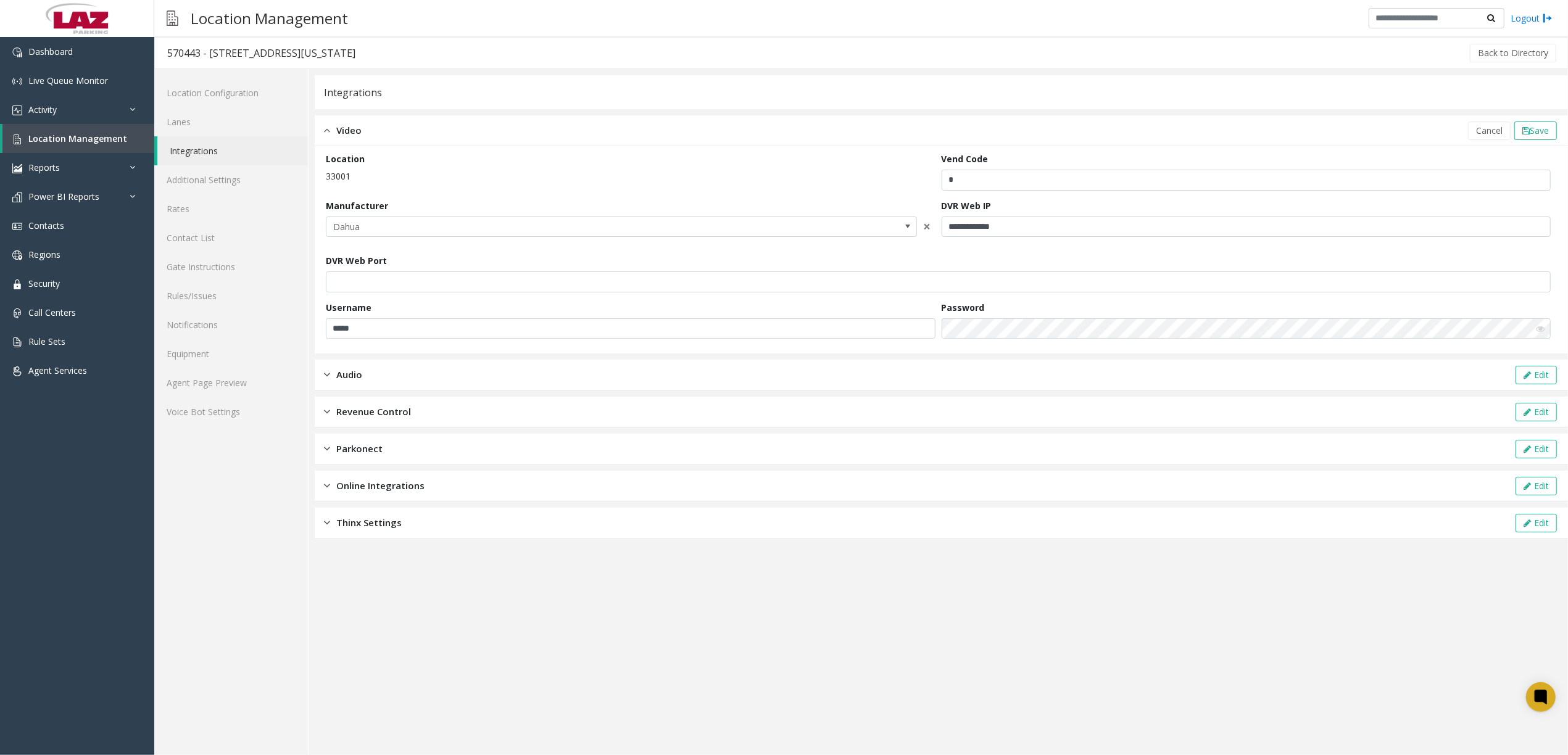
click at [1541, 327] on icon at bounding box center [1540, 329] width 8 height 8
click at [181, 74] on div "Location Configuration Lanes Integrations Additional Settings Rates Contact Lis…" at bounding box center [231, 412] width 154 height 686
click at [187, 82] on link "Location Configuration" at bounding box center [231, 92] width 154 height 29
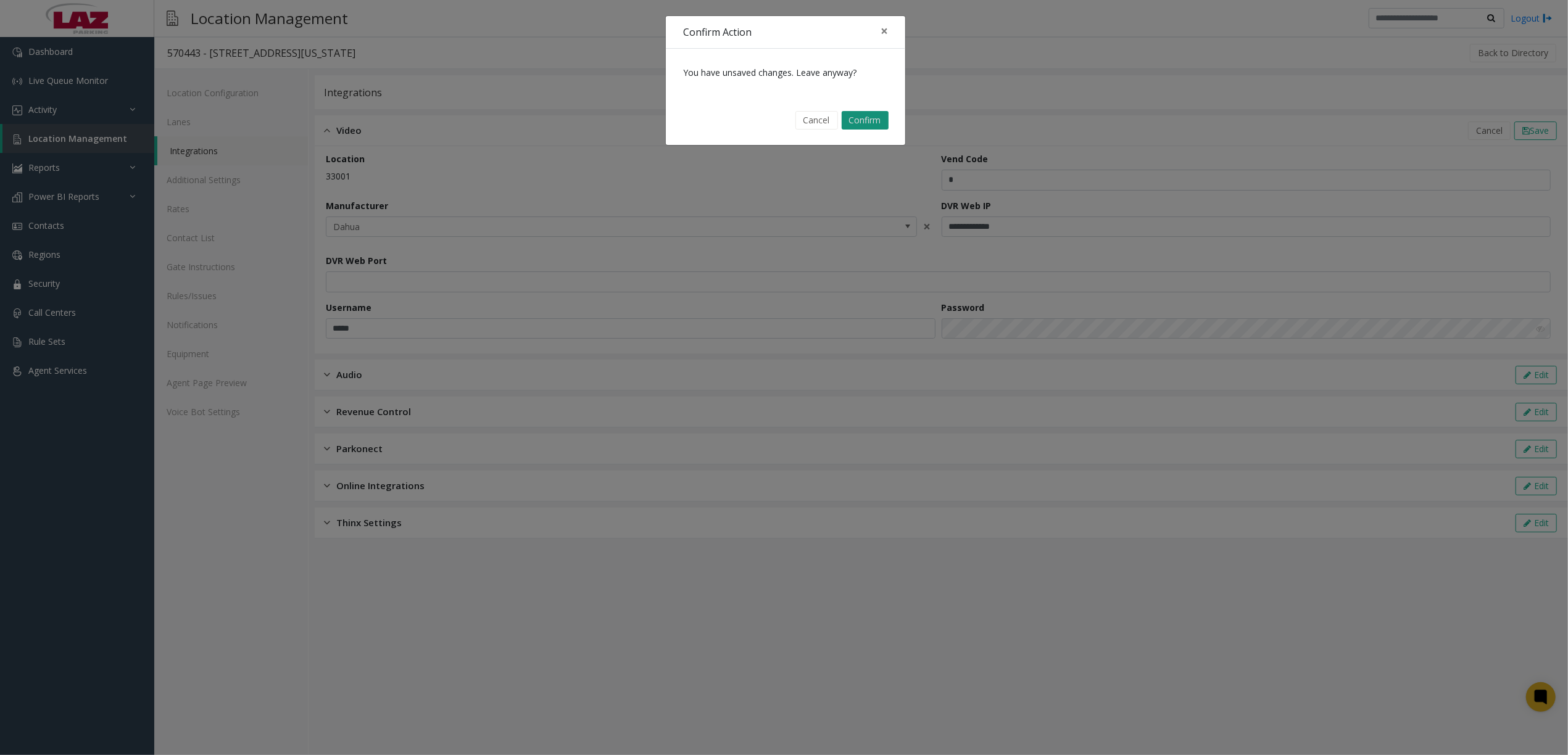
click at [875, 116] on button "Confirm" at bounding box center [865, 120] width 47 height 18
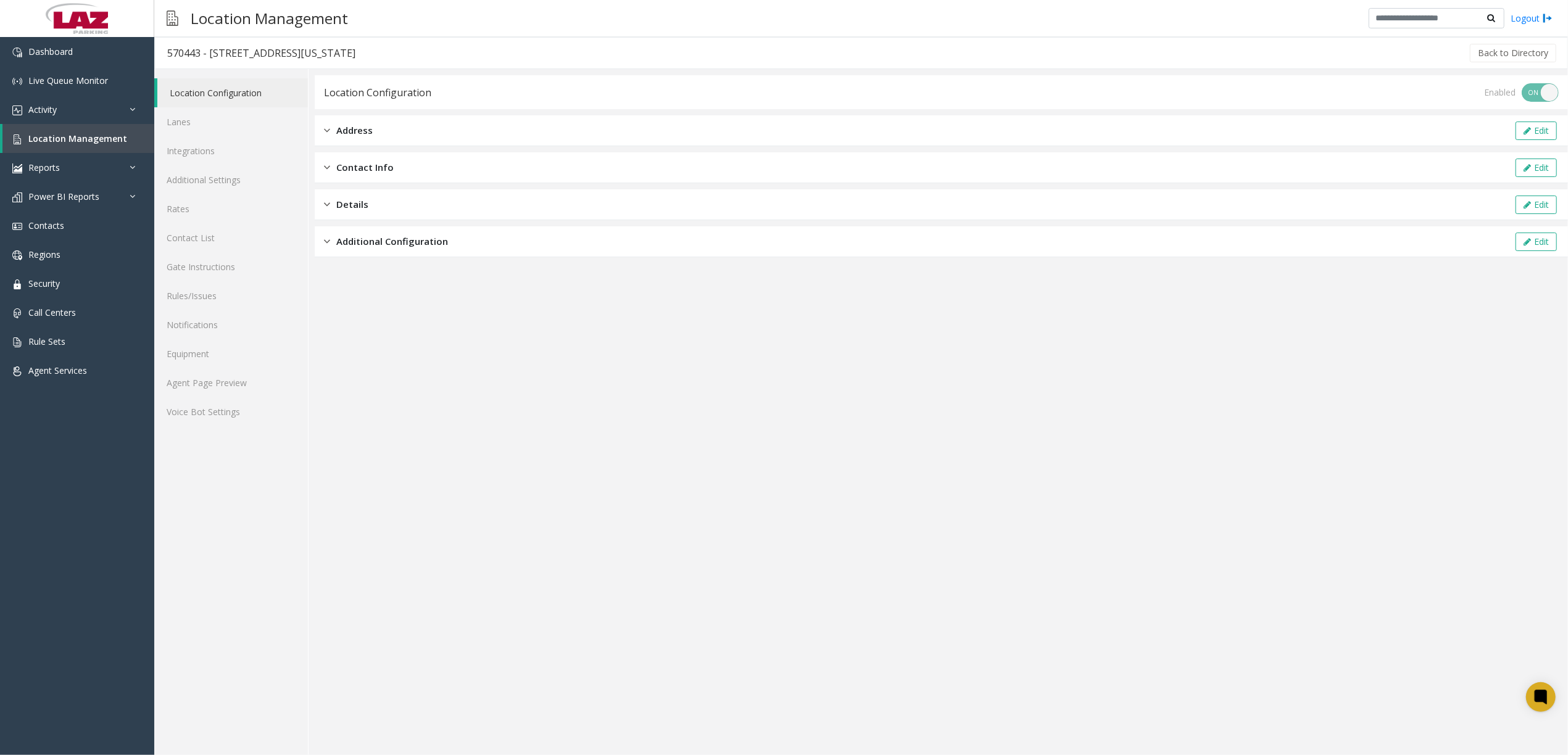
drag, startPoint x: 1104, startPoint y: 314, endPoint x: 795, endPoint y: 212, distance: 325.4
click at [1104, 314] on app-location-configuration "Location Configuration Enabled ON OFF Address Edit Contact Info Edit Details Ed…" at bounding box center [941, 415] width 1253 height 680
